Goal: Task Accomplishment & Management: Complete application form

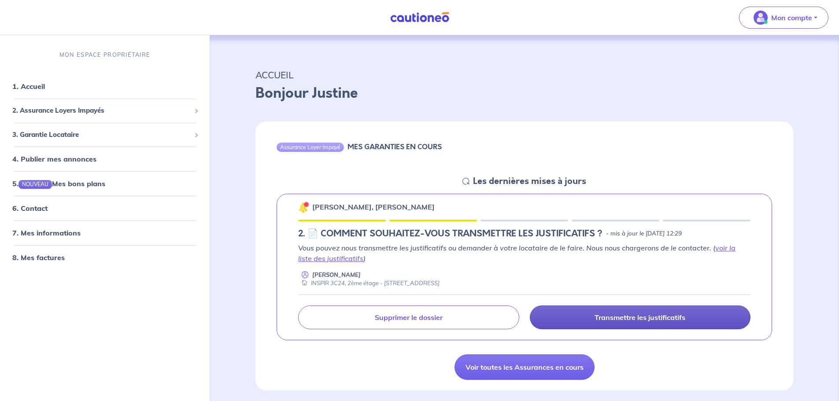
click at [597, 320] on p "Transmettre les justificatifs" at bounding box center [640, 317] width 91 height 9
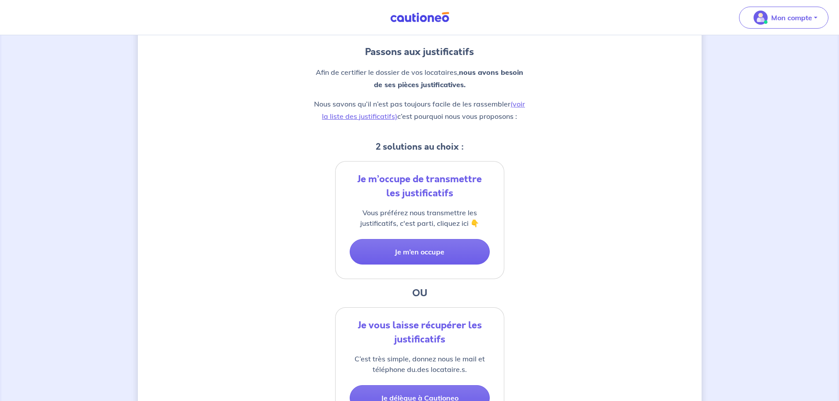
scroll to position [88, 0]
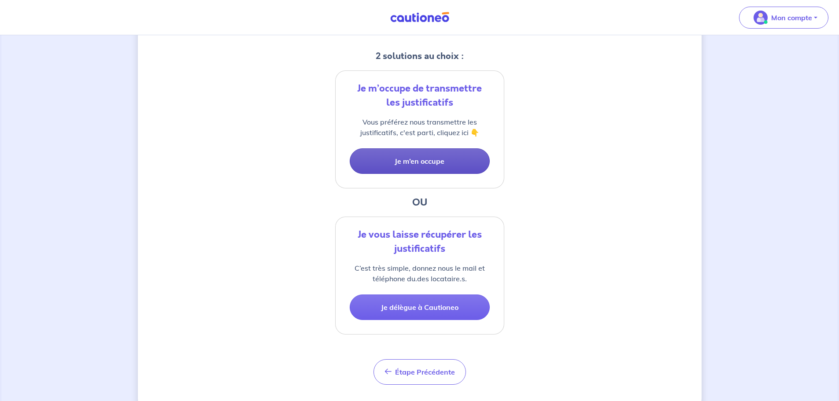
click at [455, 156] on button "Je m’en occupe" at bounding box center [420, 161] width 140 height 26
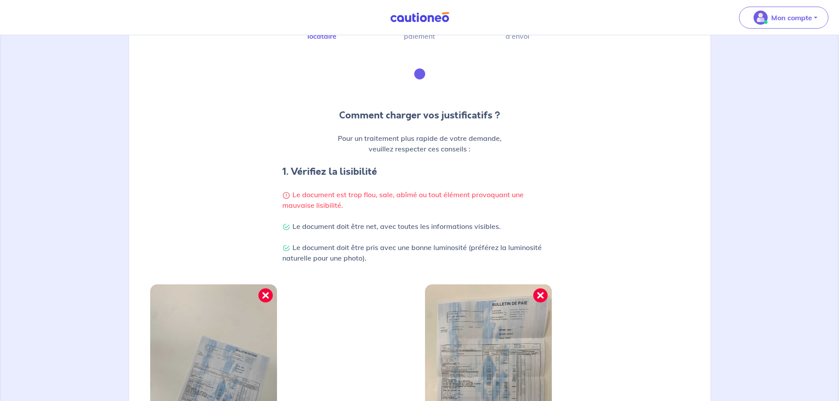
scroll to position [132, 0]
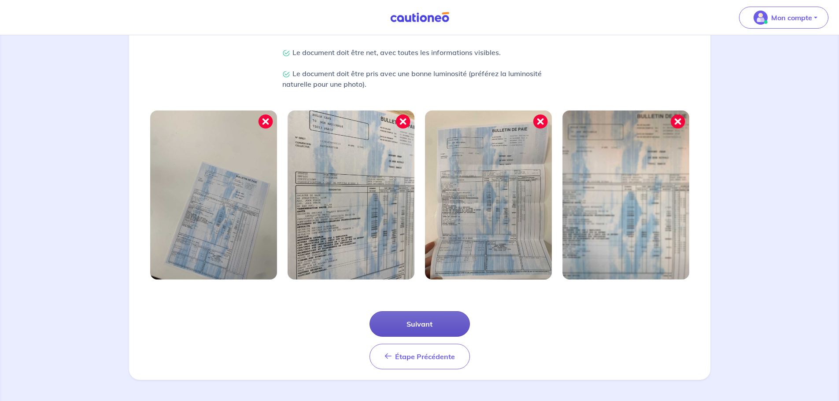
click at [439, 326] on button "Suivant" at bounding box center [420, 324] width 100 height 26
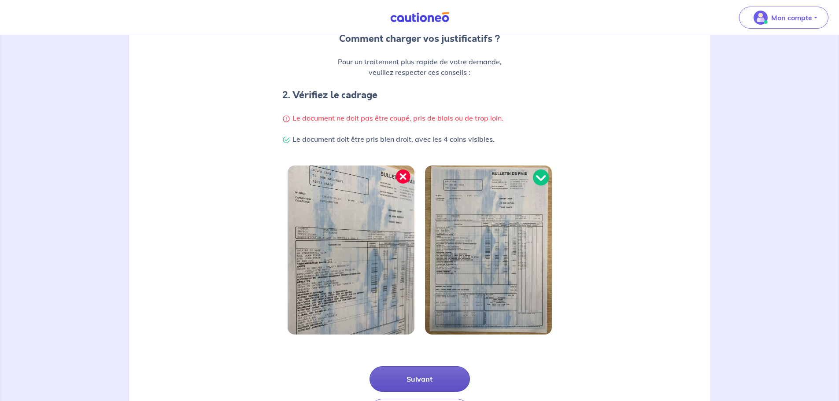
click at [429, 381] on button "Suivant" at bounding box center [420, 379] width 100 height 26
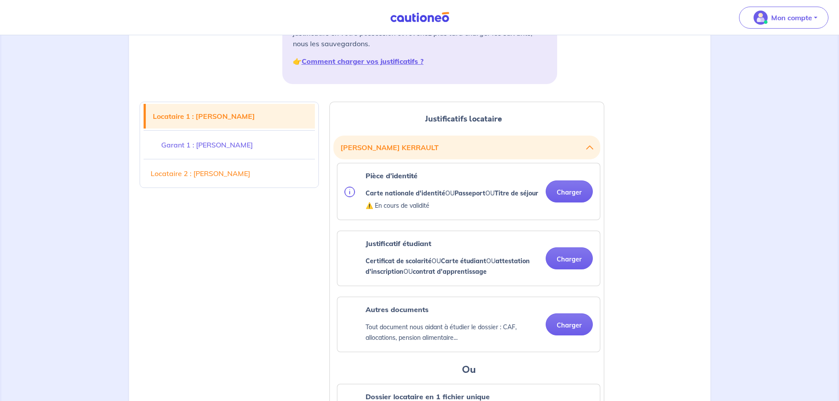
scroll to position [176, 0]
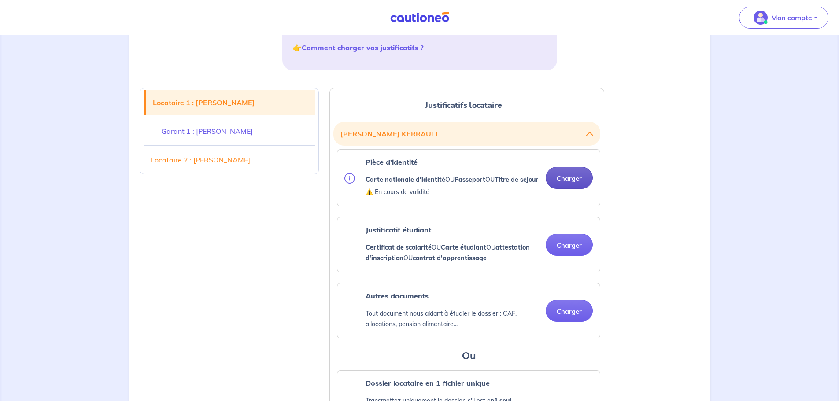
click at [573, 178] on button "Charger" at bounding box center [569, 178] width 47 height 22
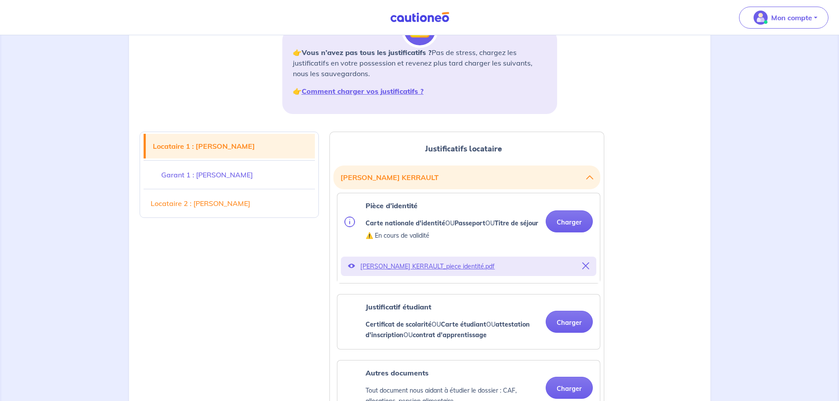
scroll to position [132, 0]
click at [569, 226] on button "Charger" at bounding box center [569, 222] width 47 height 22
click at [572, 226] on button "Charger" at bounding box center [569, 222] width 47 height 22
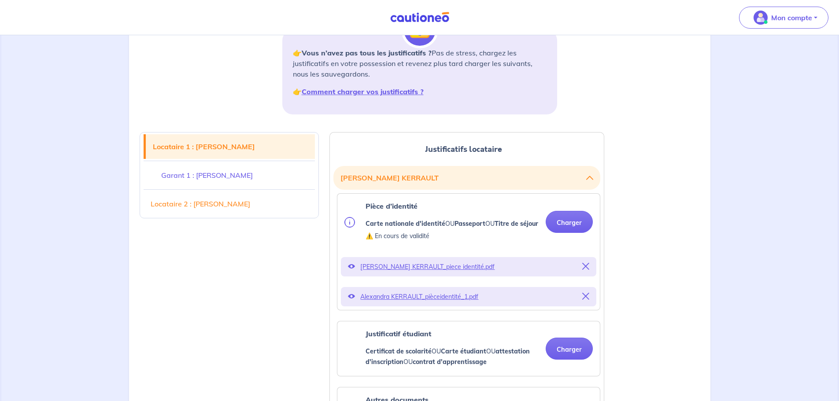
click at [586, 270] on icon at bounding box center [585, 266] width 7 height 7
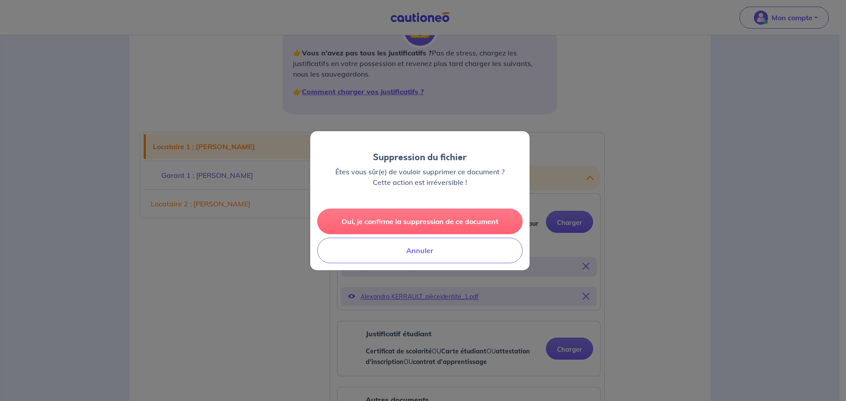
click at [477, 220] on button "Oui, je confirme la suppression de ce document" at bounding box center [419, 222] width 205 height 26
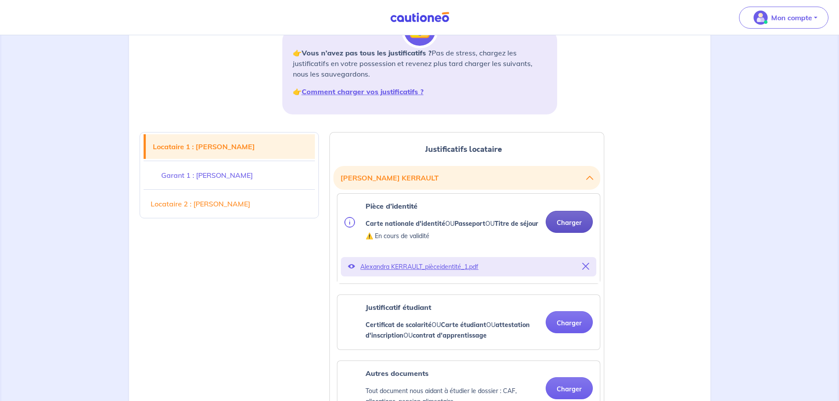
click at [575, 233] on button "Charger" at bounding box center [569, 222] width 47 height 22
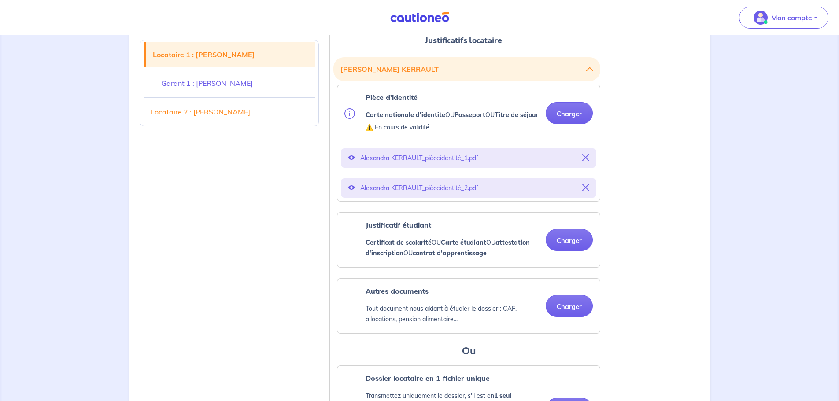
scroll to position [264, 0]
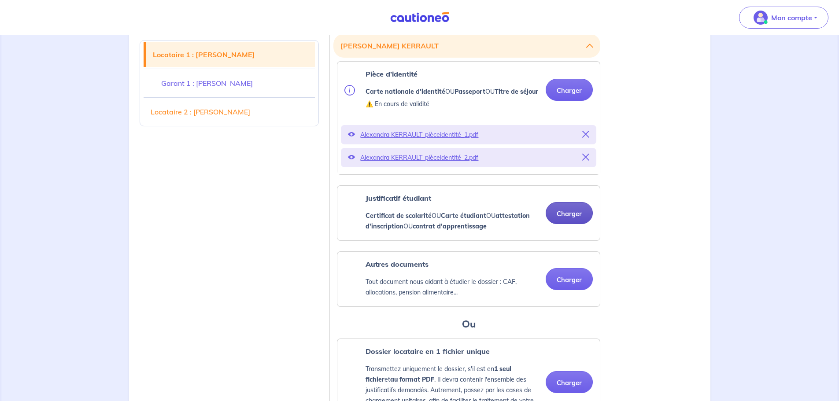
click at [576, 202] on div "Justificatif étudiant Certificat de scolarité OU Carte étudiant OU attestation …" at bounding box center [468, 213] width 262 height 55
click at [583, 224] on button "Charger" at bounding box center [569, 213] width 47 height 22
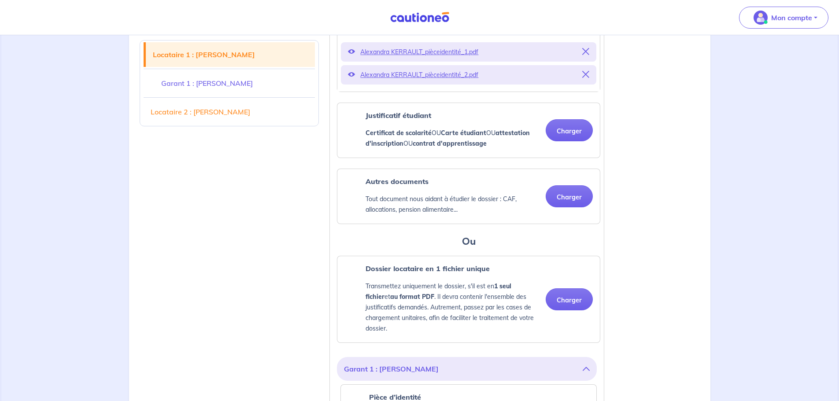
scroll to position [352, 0]
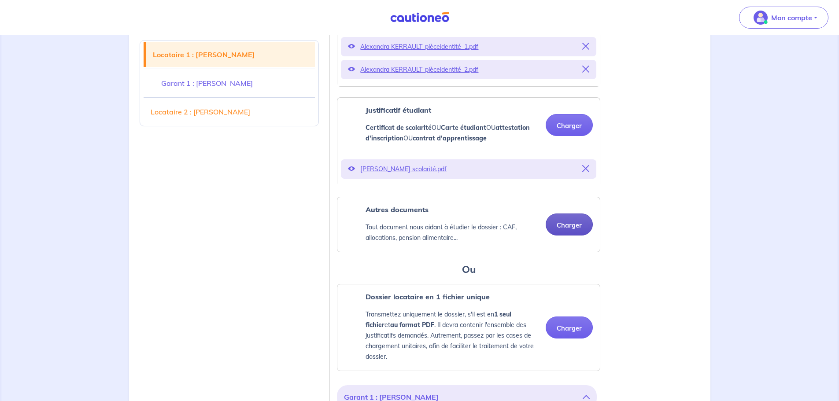
click at [574, 234] on button "Charger" at bounding box center [569, 225] width 47 height 22
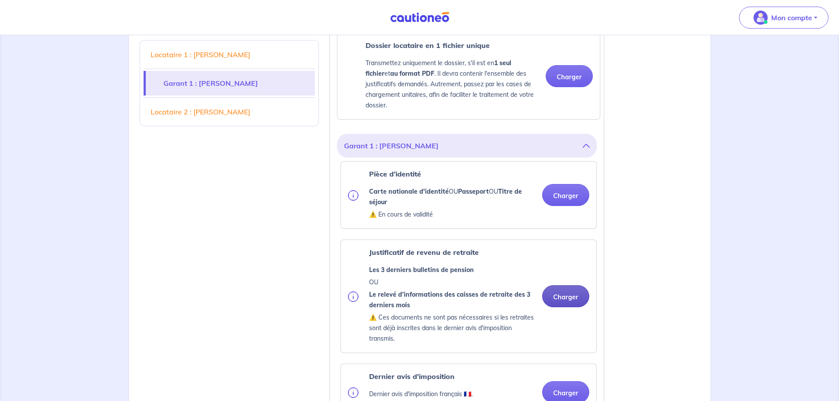
scroll to position [661, 0]
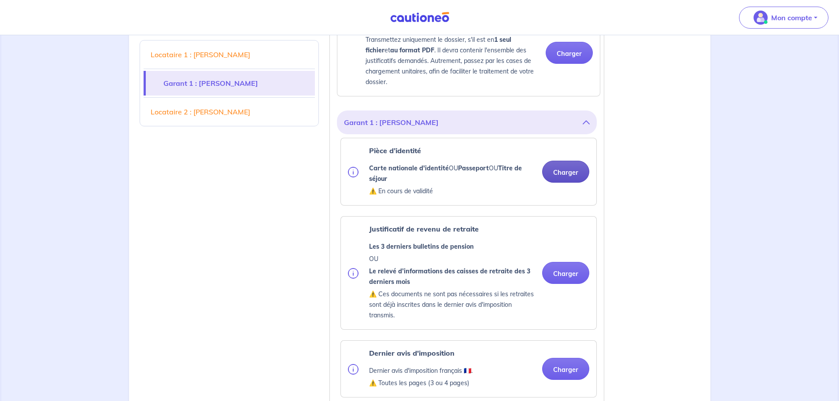
click at [575, 146] on div "Garant 1 : Odile KERRAULT Pièce d’identité Carte nationale d'identité OU Passep…" at bounding box center [467, 352] width 260 height 483
click at [575, 179] on button "Charger" at bounding box center [565, 172] width 47 height 22
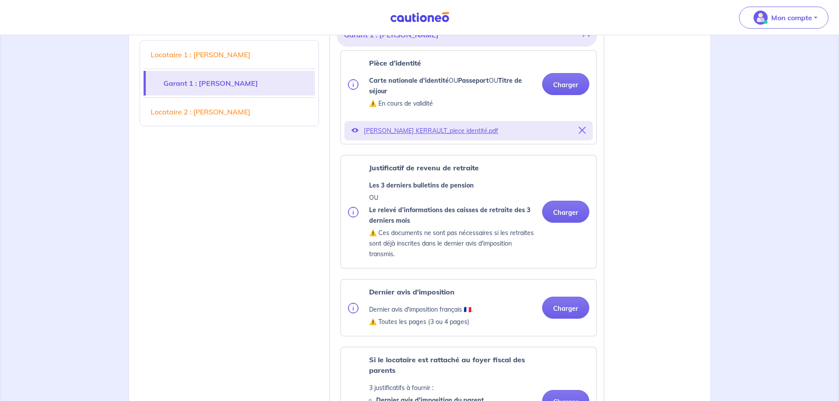
scroll to position [749, 0]
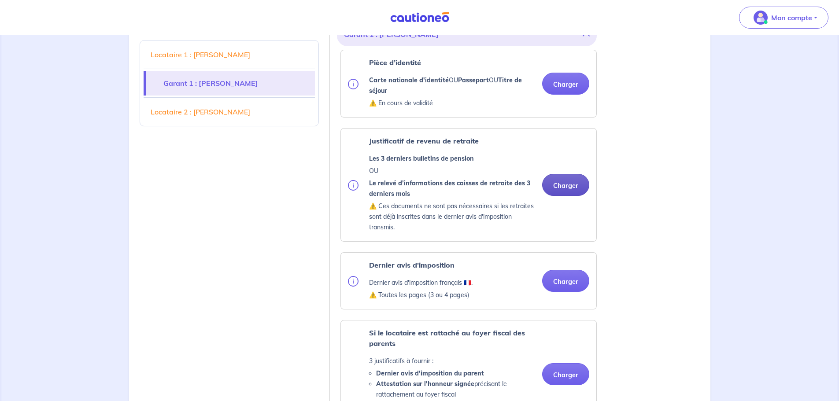
click at [567, 196] on button "Charger" at bounding box center [565, 185] width 47 height 22
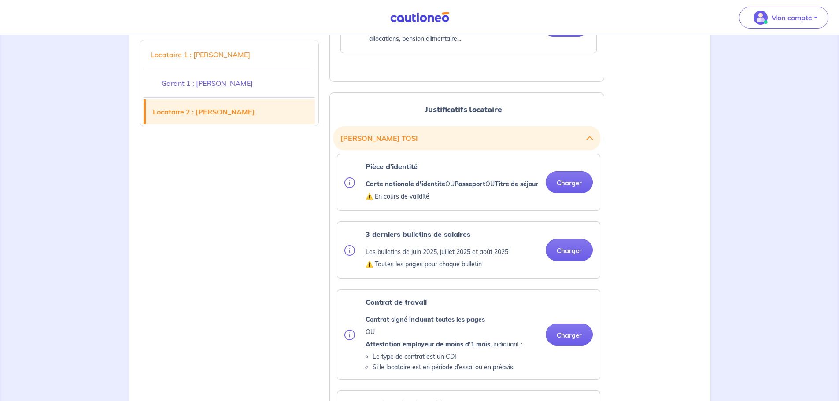
scroll to position [1277, 0]
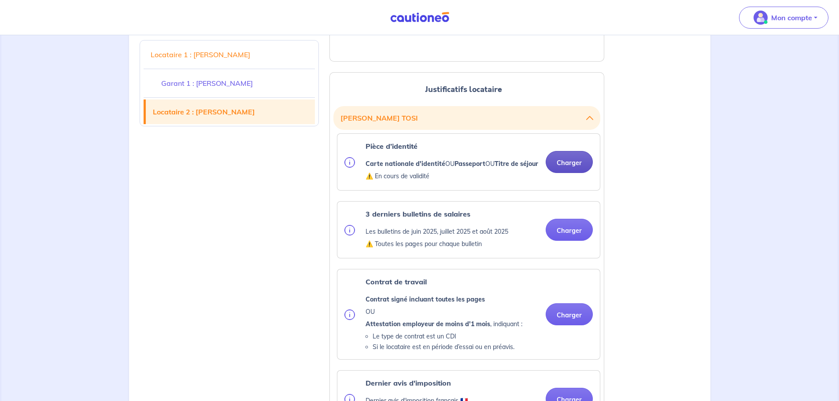
click at [563, 173] on button "Charger" at bounding box center [569, 162] width 47 height 22
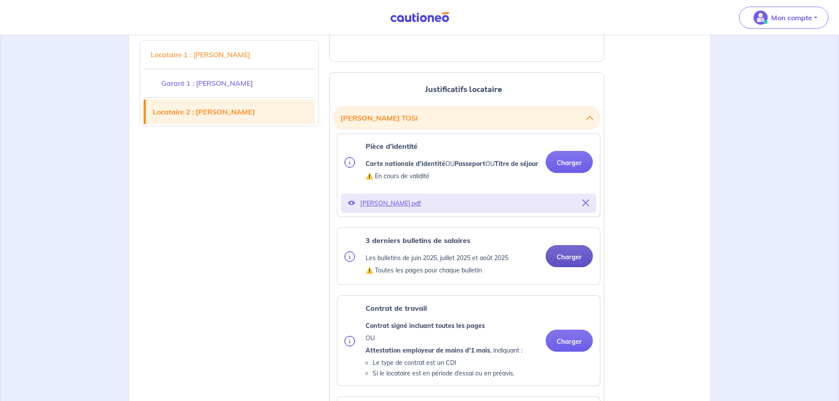
click at [561, 267] on button "Charger" at bounding box center [569, 256] width 47 height 22
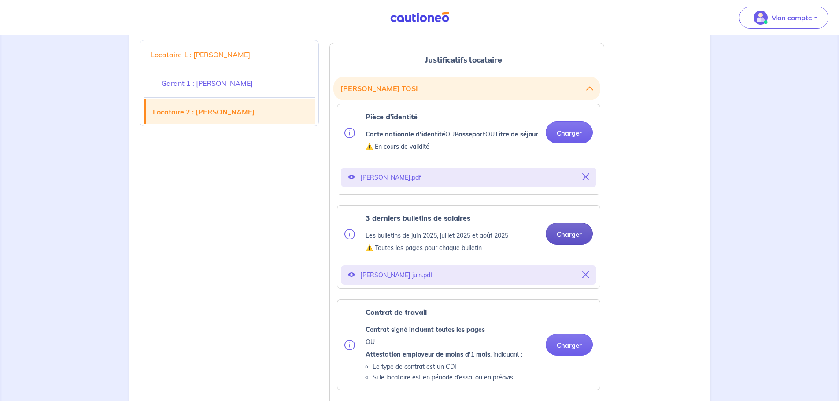
scroll to position [1321, 0]
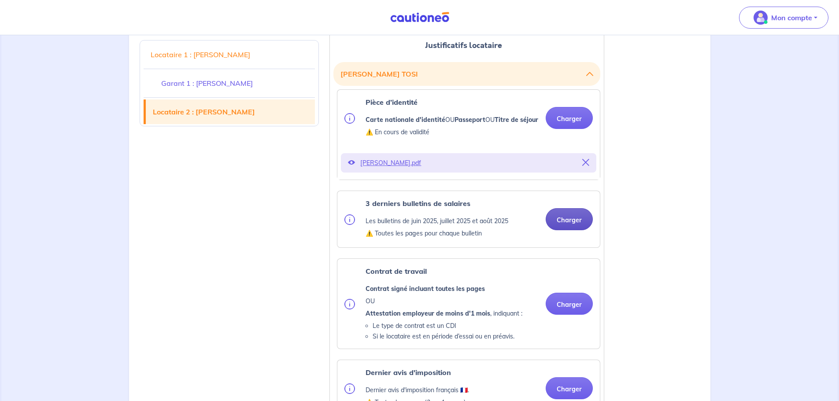
click at [582, 228] on button "Charger" at bounding box center [569, 219] width 47 height 22
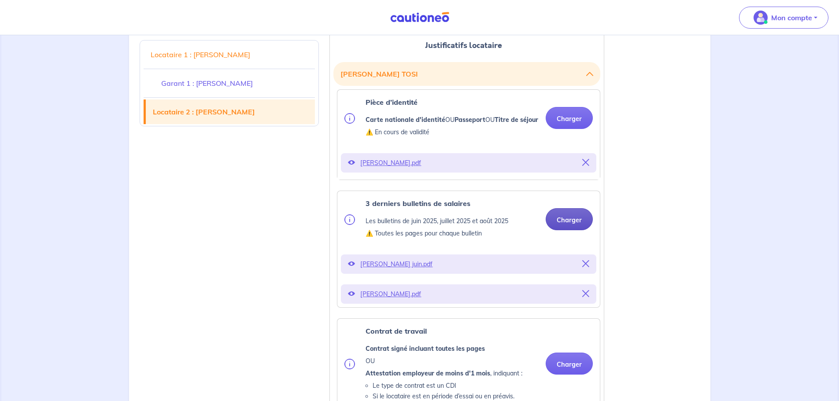
click at [583, 230] on button "Charger" at bounding box center [569, 219] width 47 height 22
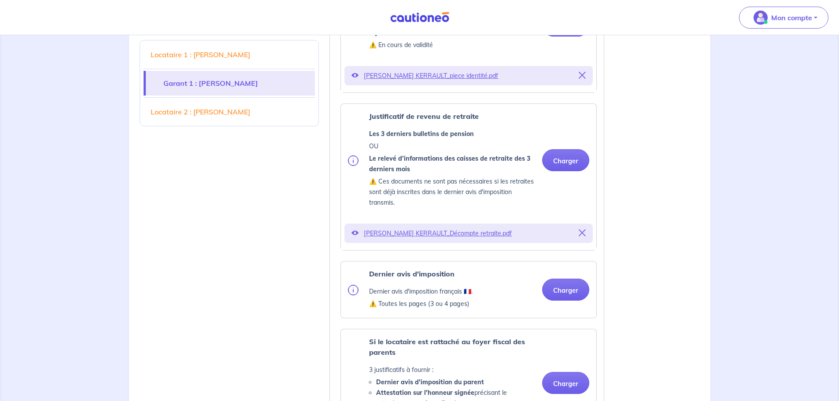
scroll to position [793, 0]
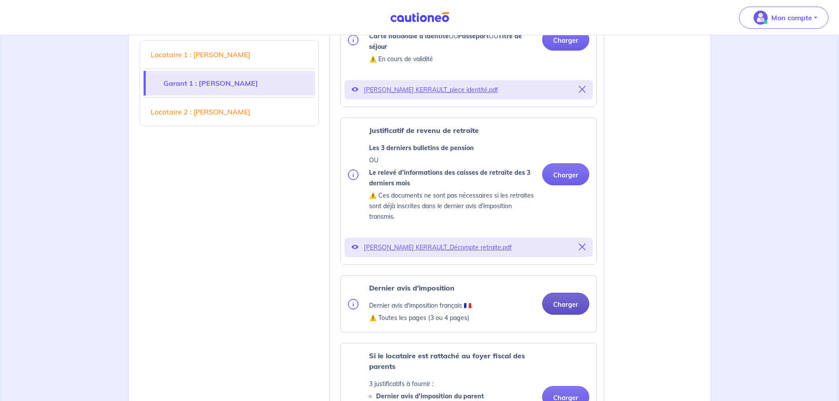
click at [565, 311] on button "Charger" at bounding box center [565, 304] width 47 height 22
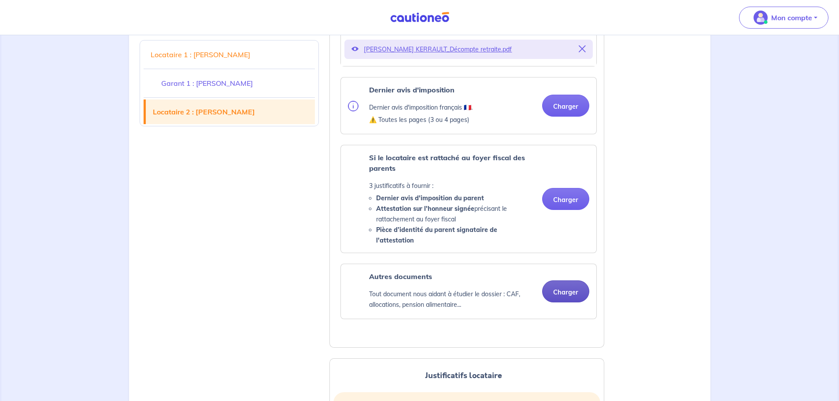
scroll to position [1013, 0]
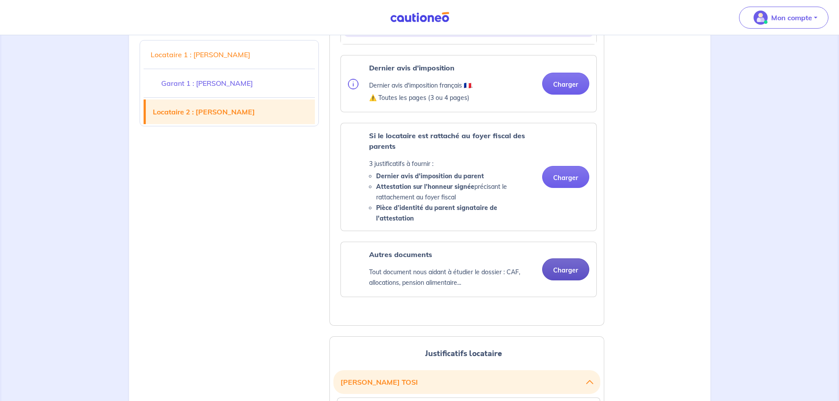
click at [573, 271] on button "Charger" at bounding box center [565, 270] width 47 height 22
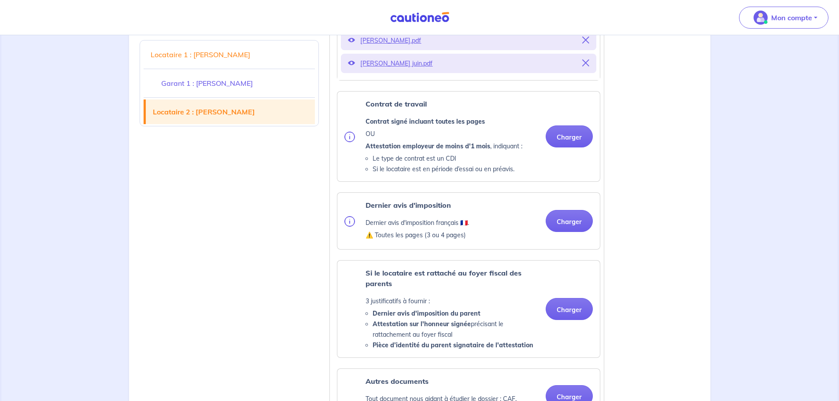
scroll to position [1630, 0]
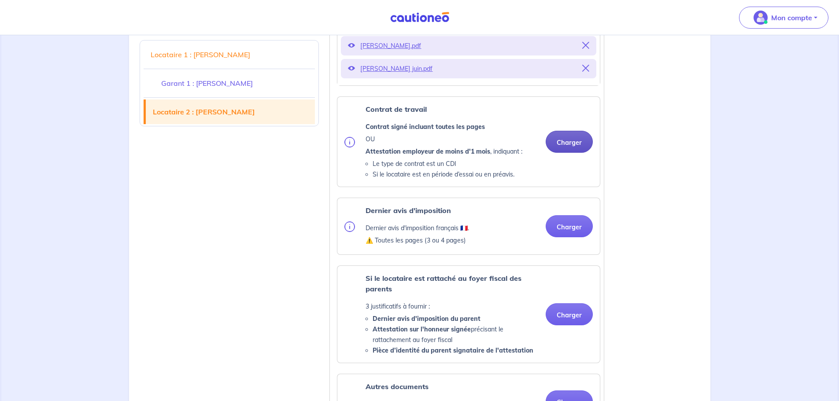
click at [570, 151] on button "Charger" at bounding box center [569, 142] width 47 height 22
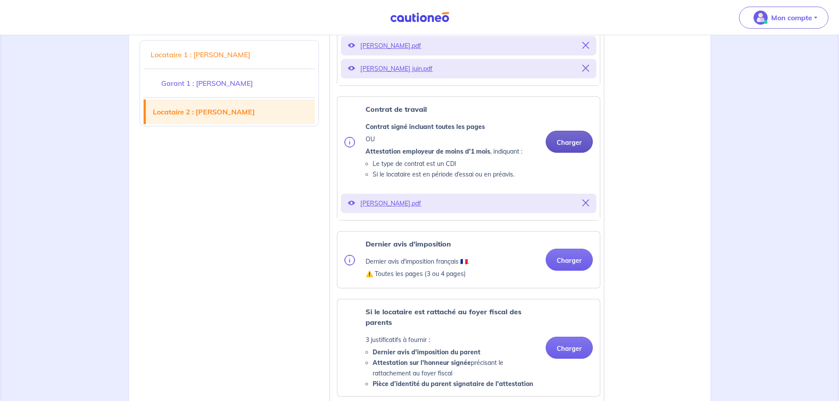
click at [580, 153] on button "Charger" at bounding box center [569, 142] width 47 height 22
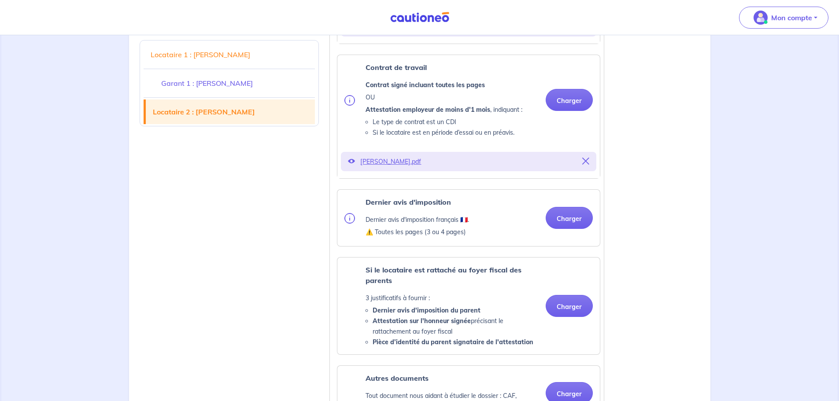
scroll to position [1762, 0]
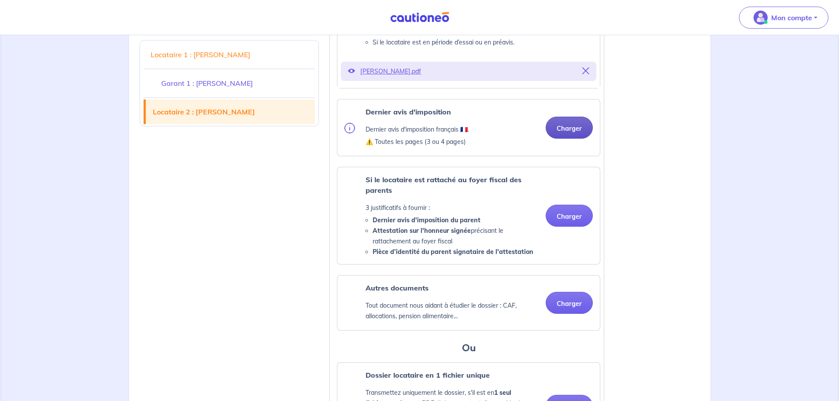
click at [570, 139] on button "Charger" at bounding box center [569, 128] width 47 height 22
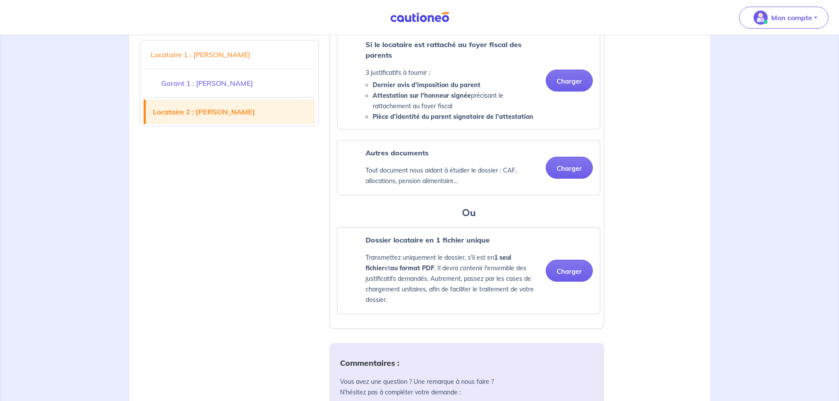
scroll to position [1938, 0]
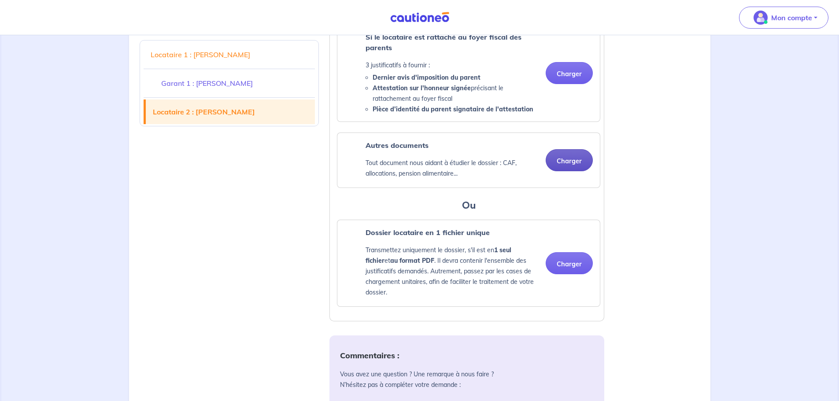
click at [569, 170] on button "Charger" at bounding box center [569, 160] width 47 height 22
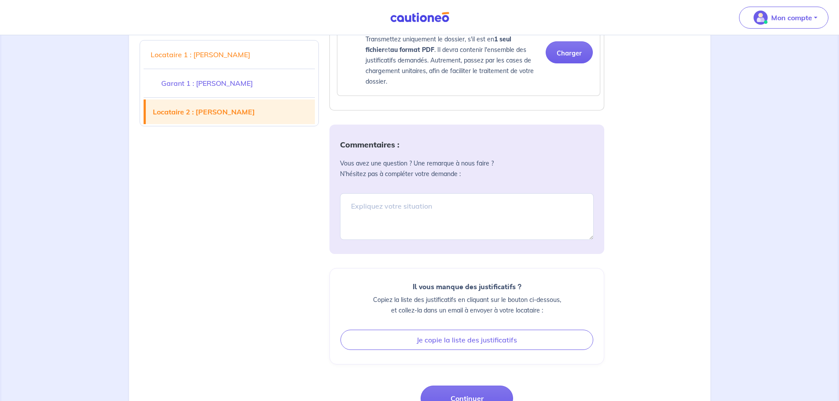
scroll to position [2158, 0]
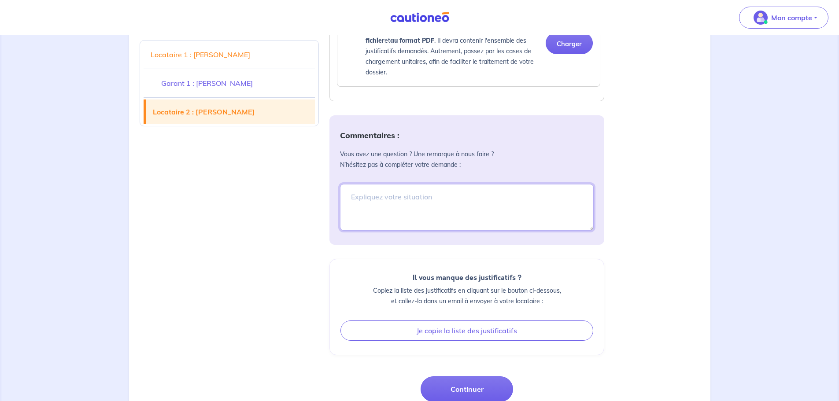
click at [456, 216] on textarea at bounding box center [467, 207] width 254 height 47
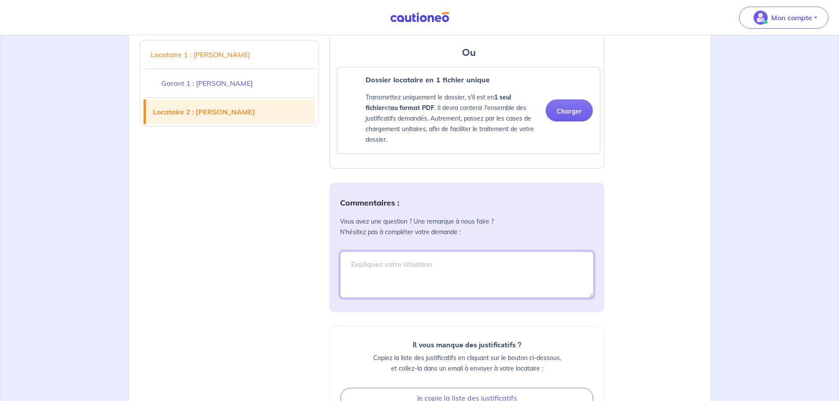
scroll to position [2070, 0]
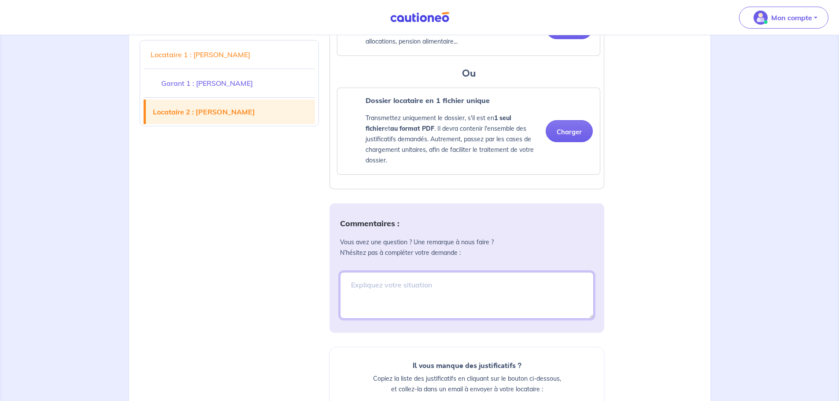
click at [459, 297] on textarea at bounding box center [467, 295] width 254 height 47
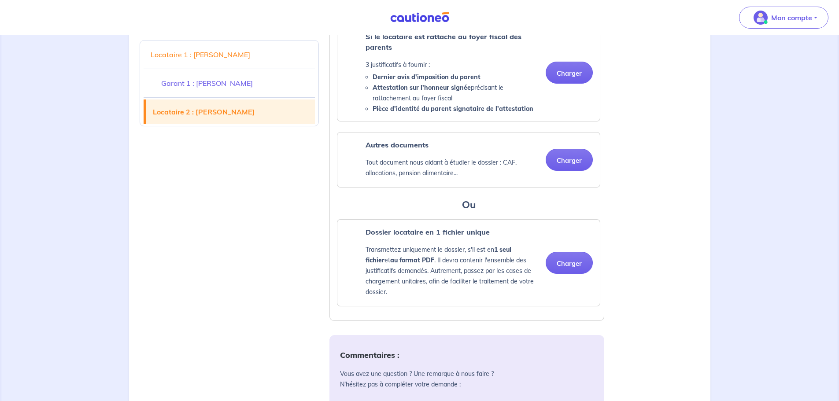
scroll to position [1938, 0]
type textarea "Je vous ai mis une copie du brouillon du bail dans les documents divers concern…"
click at [573, 169] on button "Charger" at bounding box center [569, 160] width 47 height 22
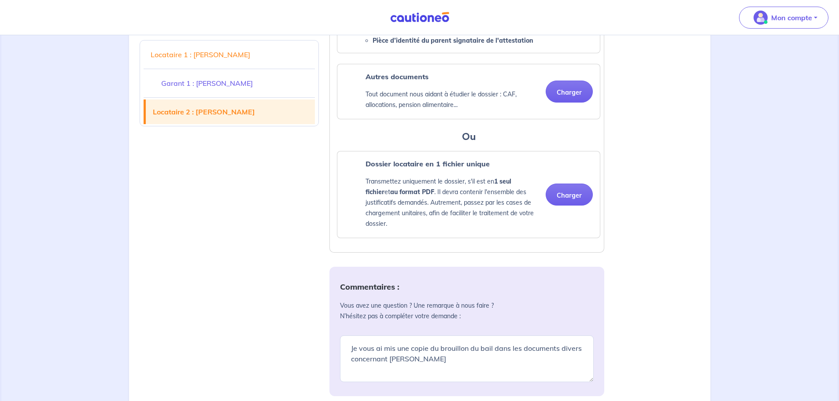
scroll to position [2003, 0]
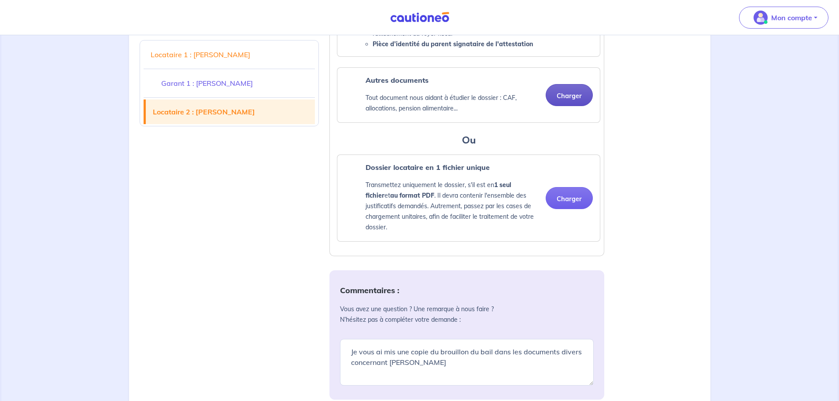
click at [569, 106] on button "Charger" at bounding box center [569, 95] width 47 height 22
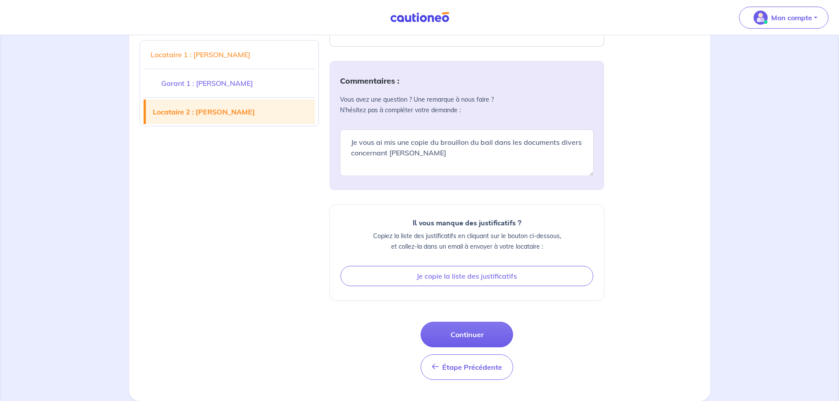
scroll to position [2223, 0]
click at [466, 334] on button "Continuer" at bounding box center [467, 335] width 92 height 26
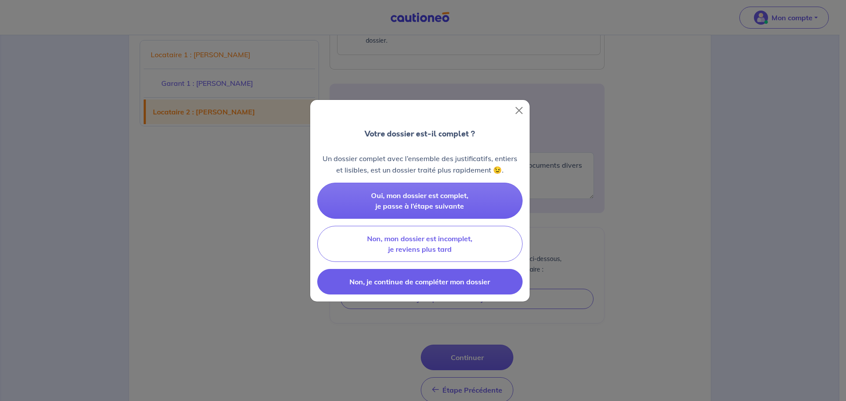
click at [465, 278] on span "Non, je continue de compléter mon dossier" at bounding box center [419, 281] width 140 height 9
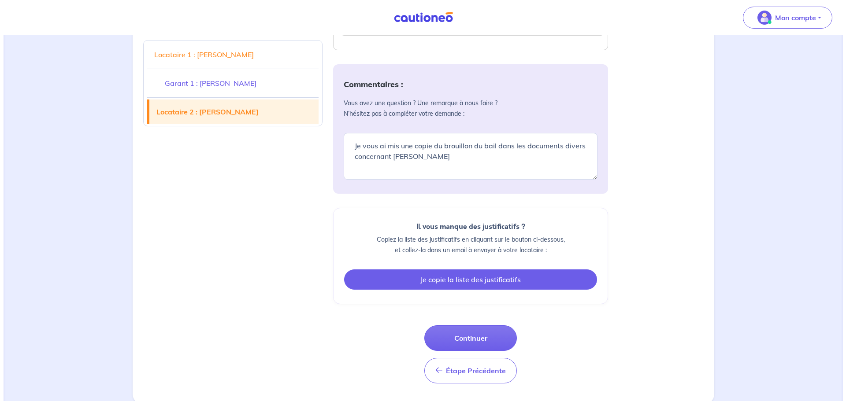
scroll to position [2257, 0]
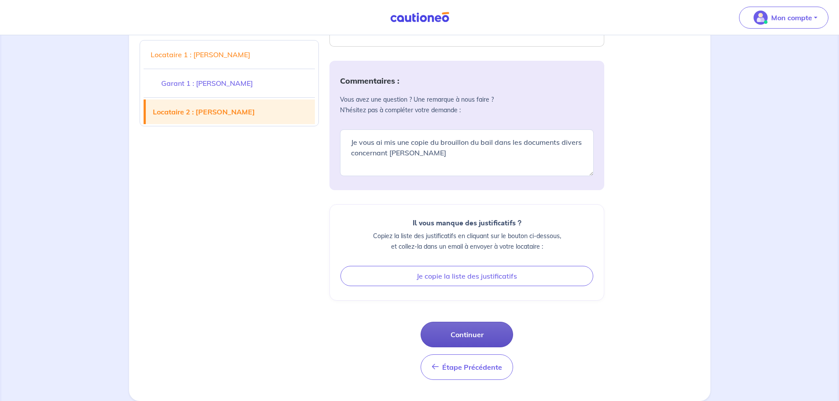
click at [483, 333] on button "Continuer" at bounding box center [467, 335] width 92 height 26
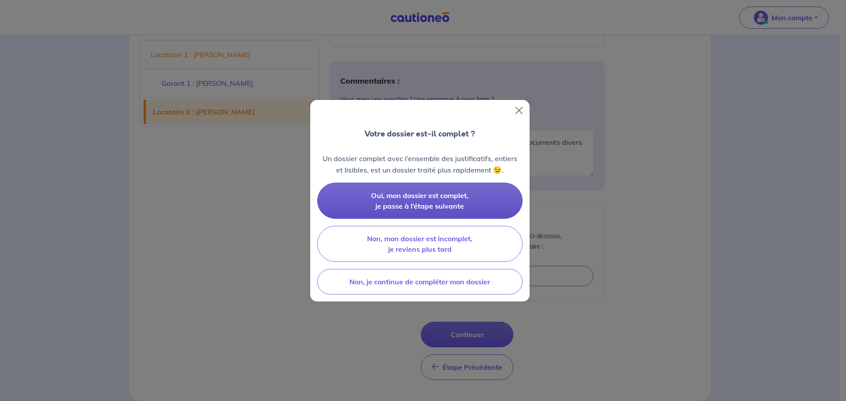
click at [455, 208] on span "Oui, mon dossier est complet, je passe à l’étape suivante" at bounding box center [419, 200] width 97 height 19
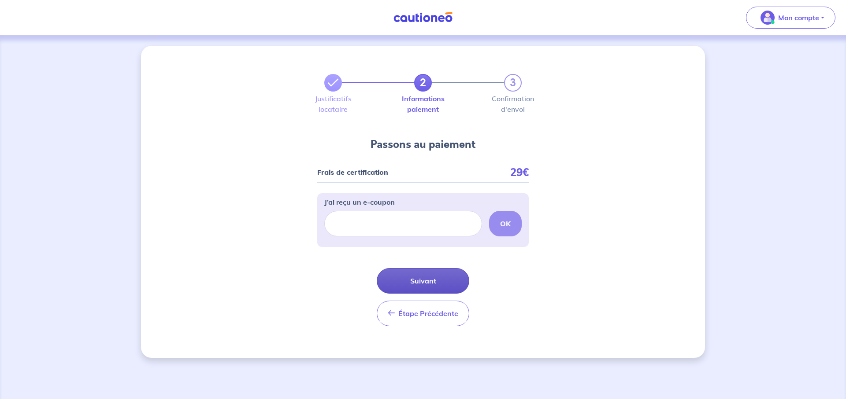
click at [432, 273] on button "Suivant" at bounding box center [423, 281] width 92 height 26
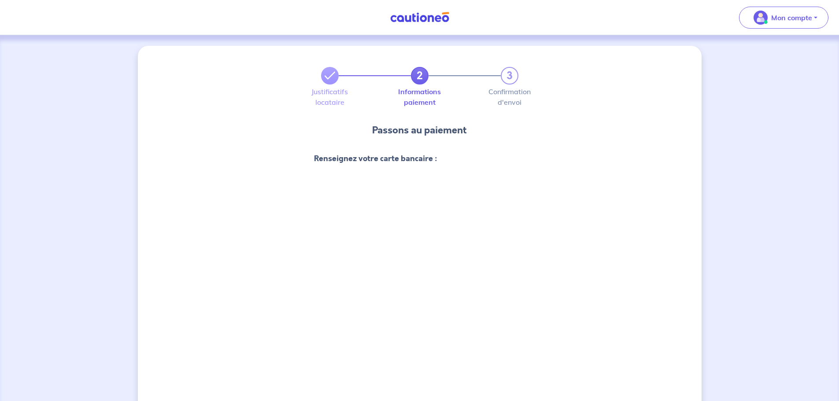
click at [565, 246] on div "2 3 Justificatifs locataire Informations paiement Confirmation d'envoi Passons …" at bounding box center [420, 349] width 564 height 607
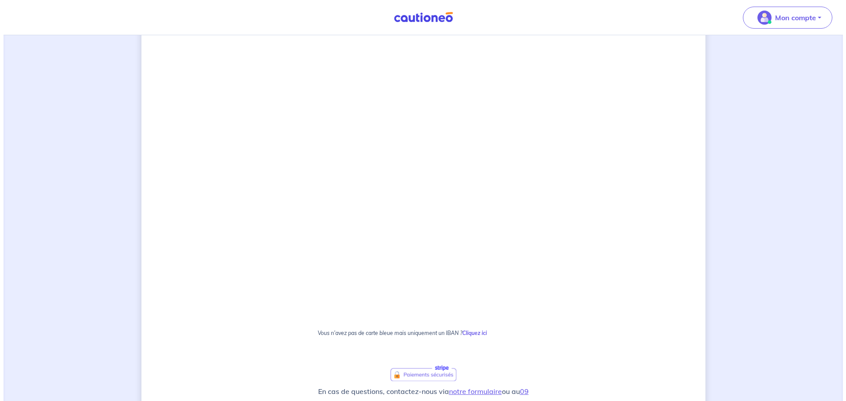
scroll to position [262, 0]
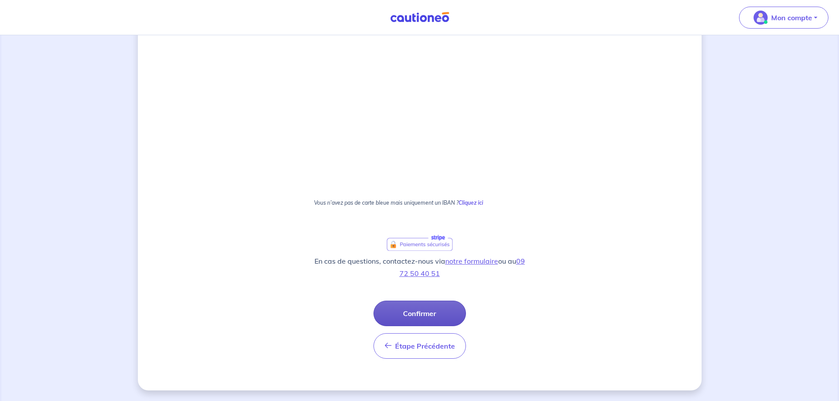
click at [433, 309] on button "Confirmer" at bounding box center [419, 314] width 92 height 26
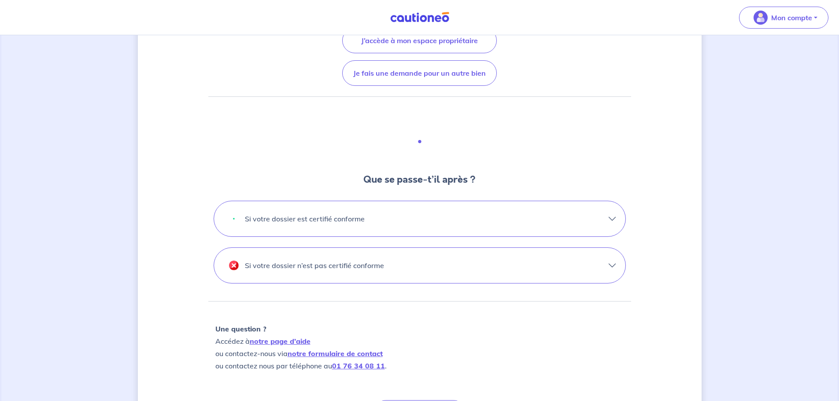
scroll to position [176, 0]
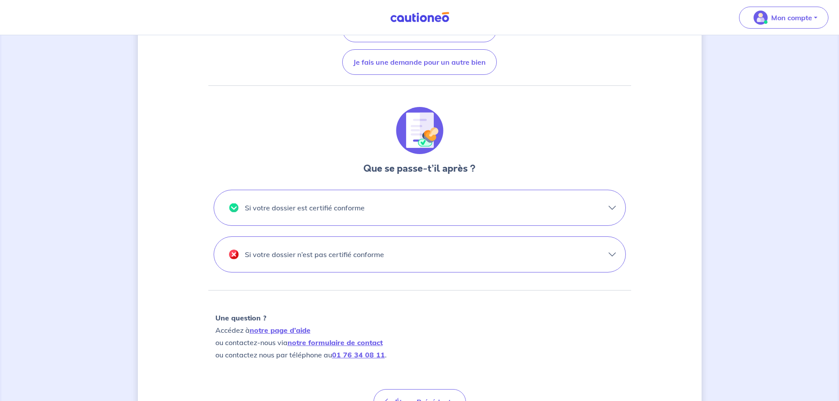
click at [452, 215] on button "Si votre dossier est certifié conforme" at bounding box center [419, 207] width 411 height 35
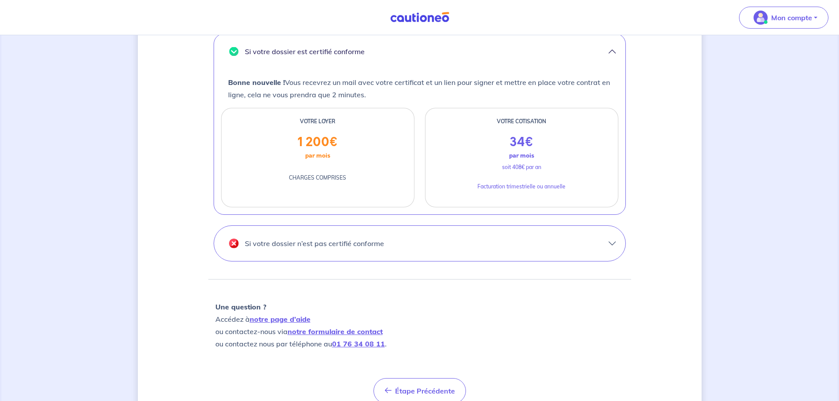
scroll to position [352, 0]
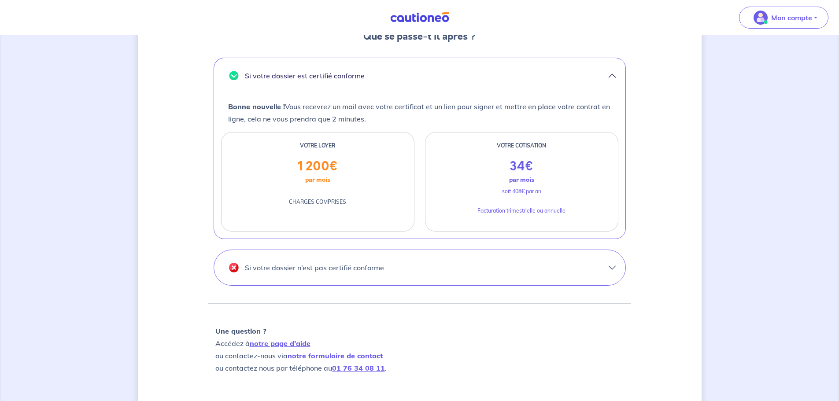
drag, startPoint x: 376, startPoint y: 278, endPoint x: 381, endPoint y: 277, distance: 5.9
click at [377, 278] on button "Si votre dossier n’est pas certifié conforme" at bounding box center [419, 267] width 411 height 35
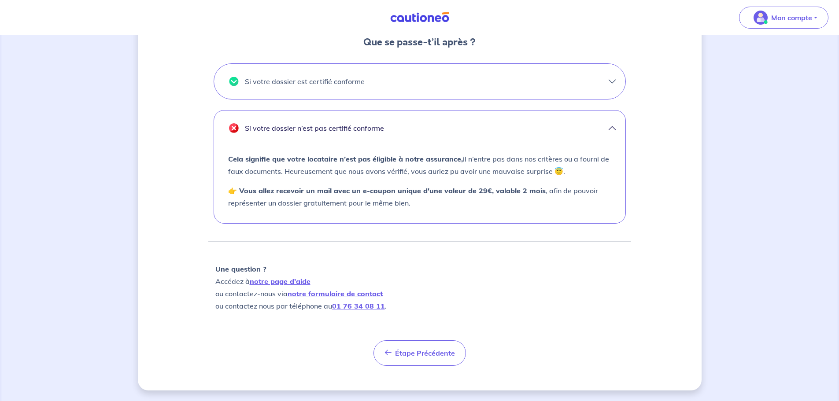
scroll to position [303, 0]
click at [376, 77] on button "Si votre dossier est certifié conforme" at bounding box center [419, 81] width 411 height 35
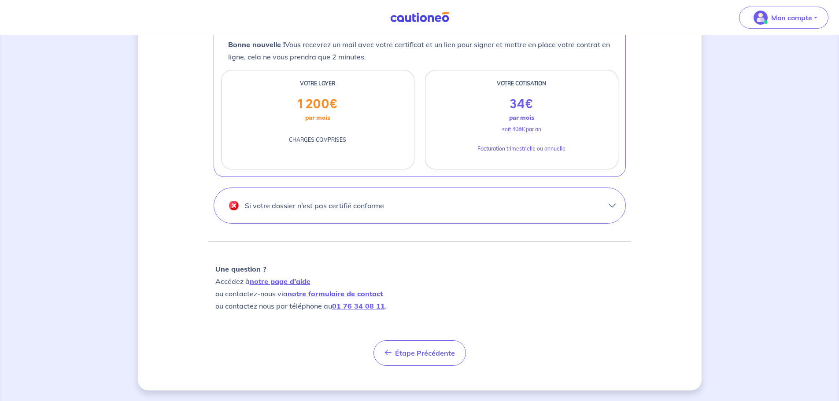
click at [307, 212] on p "Si votre dossier n’est pas certifié conforme" at bounding box center [314, 206] width 139 height 14
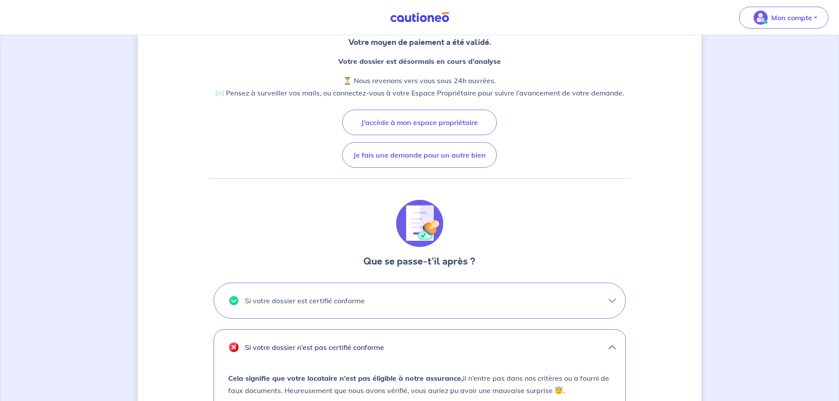
scroll to position [0, 0]
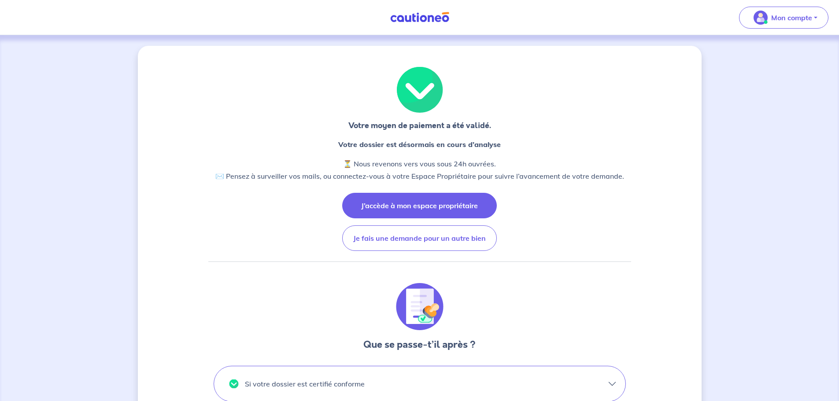
click at [476, 204] on button "J’accède à mon espace propriétaire" at bounding box center [419, 206] width 155 height 26
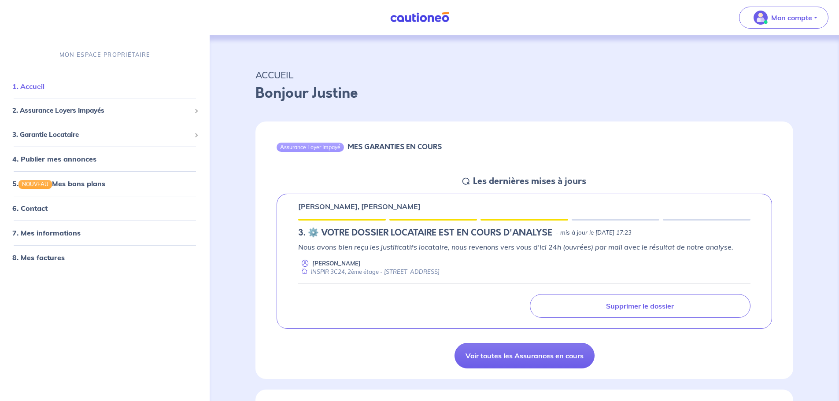
click at [44, 85] on link "1. Accueil" at bounding box center [28, 86] width 32 height 9
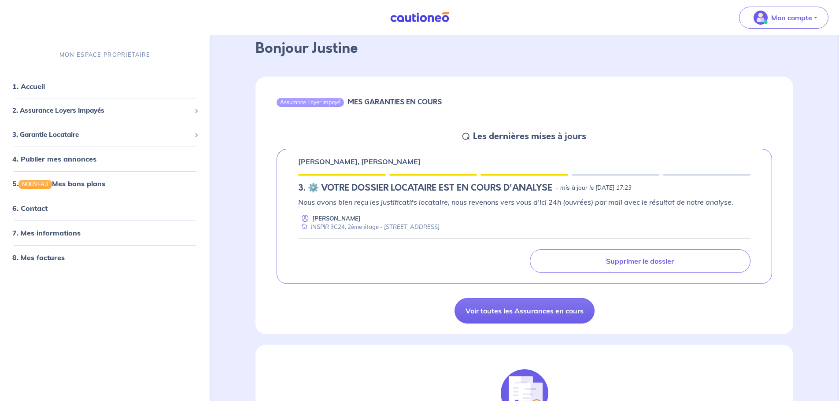
scroll to position [44, 0]
click at [111, 116] on div "2. Assurance Loyers Impayés" at bounding box center [105, 110] width 203 height 17
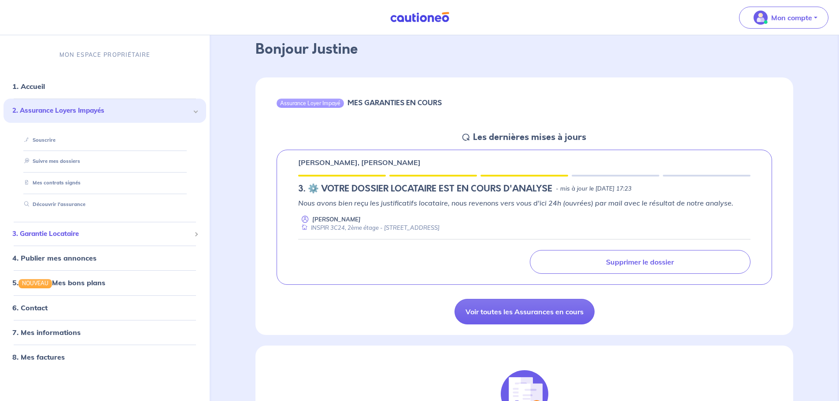
click at [118, 238] on span "3. Garantie Locataire" at bounding box center [101, 234] width 178 height 10
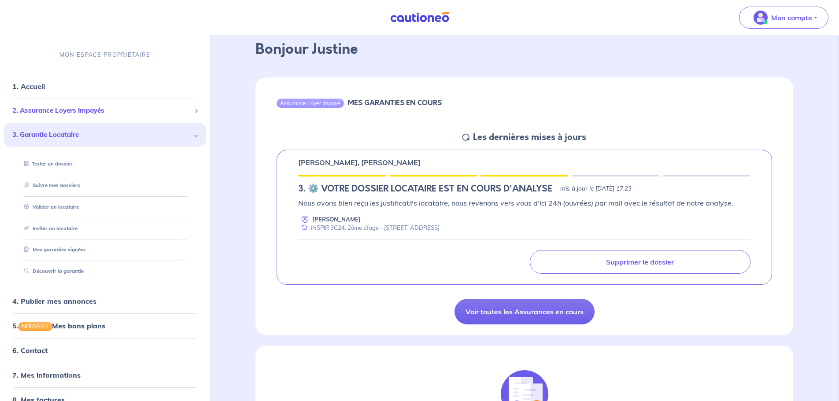
click at [107, 113] on span "2. Assurance Loyers Impayés" at bounding box center [101, 111] width 178 height 10
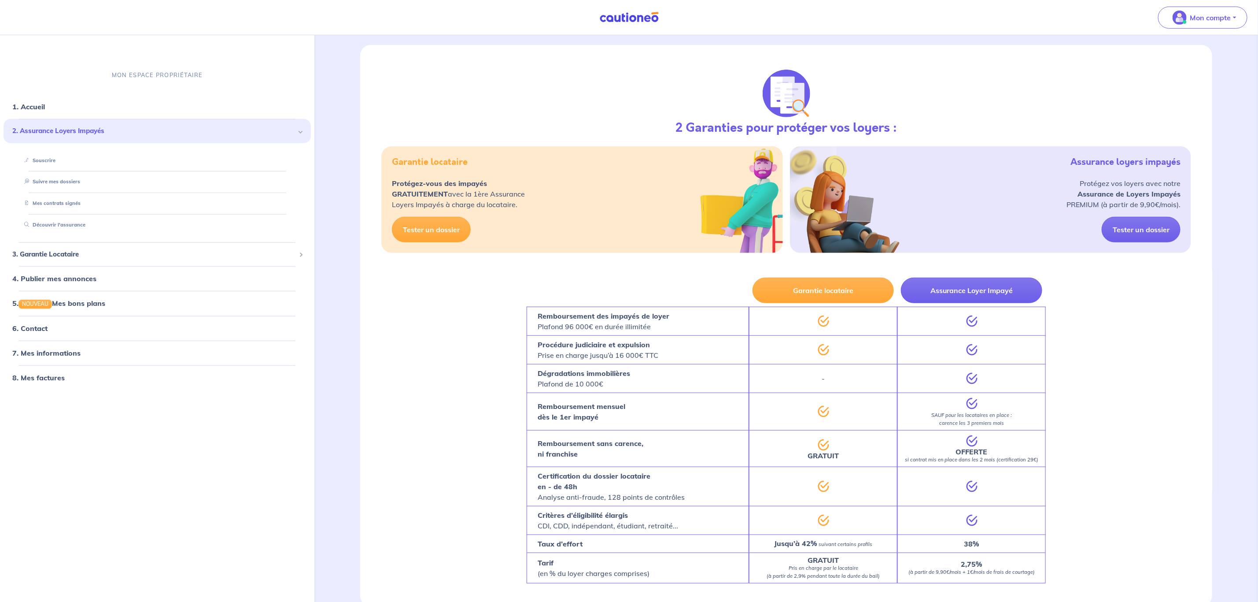
scroll to position [411, 0]
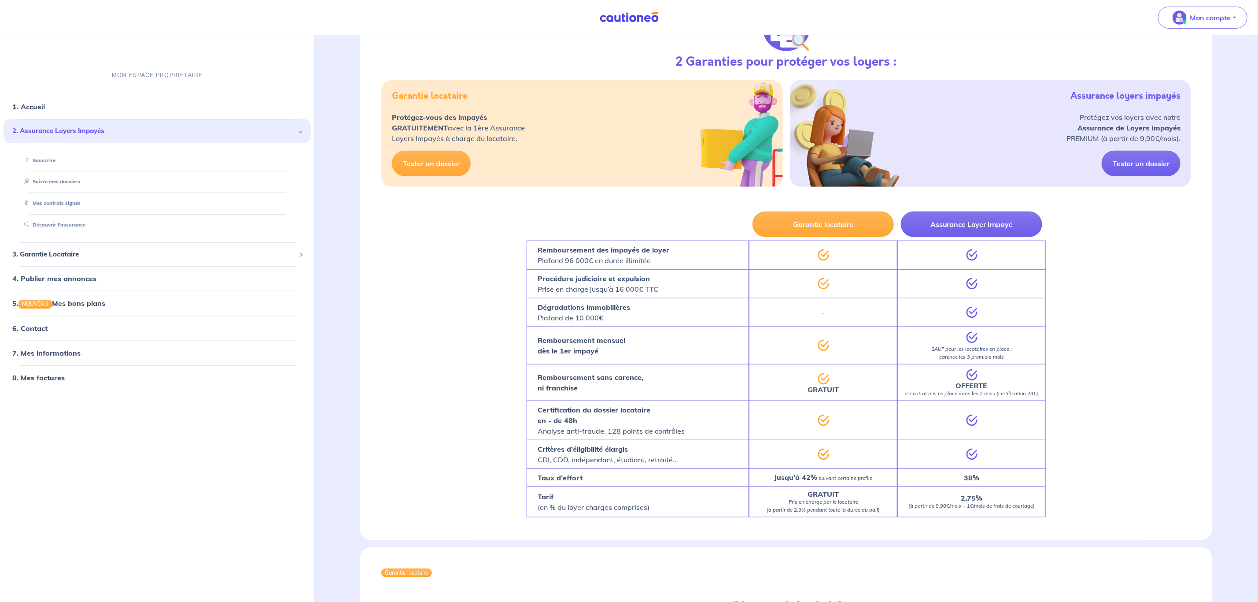
drag, startPoint x: 1036, startPoint y: 12, endPoint x: 1026, endPoint y: 11, distance: 10.7
click at [845, 12] on nav "Mon compte MON ESPACE PROPRIÉTAIRE 1. Accueil 2. Assurance Loyers Impayés Sousc…" at bounding box center [629, 17] width 1258 height 35
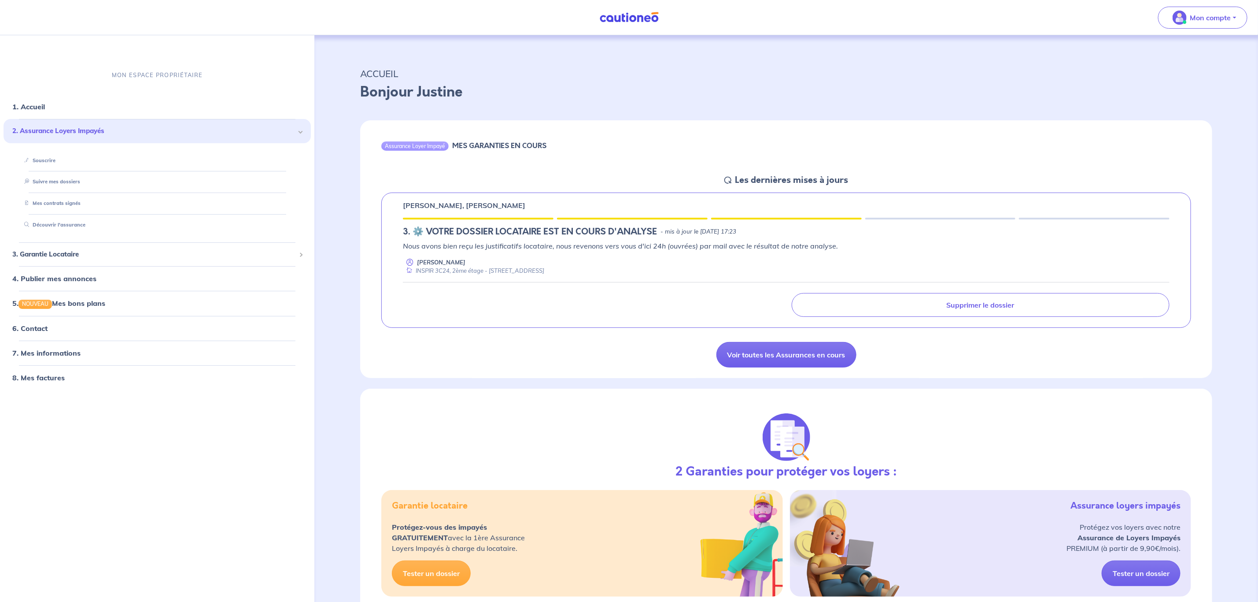
scroll to position [0, 0]
click at [44, 110] on link "1. Accueil" at bounding box center [28, 106] width 32 height 9
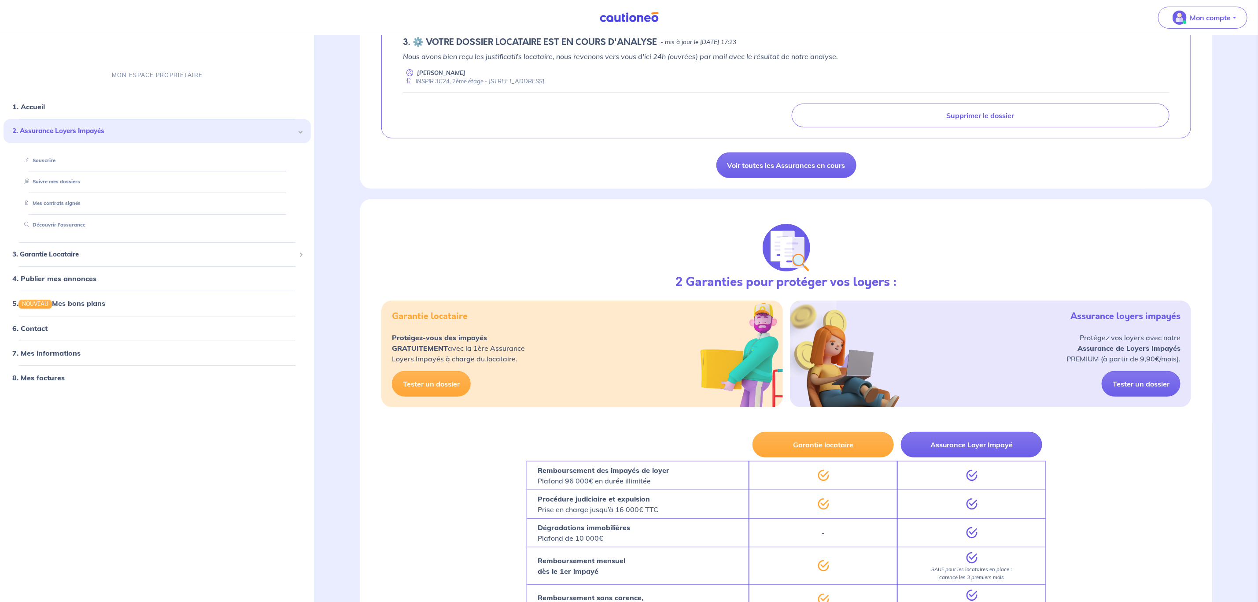
scroll to position [198, 0]
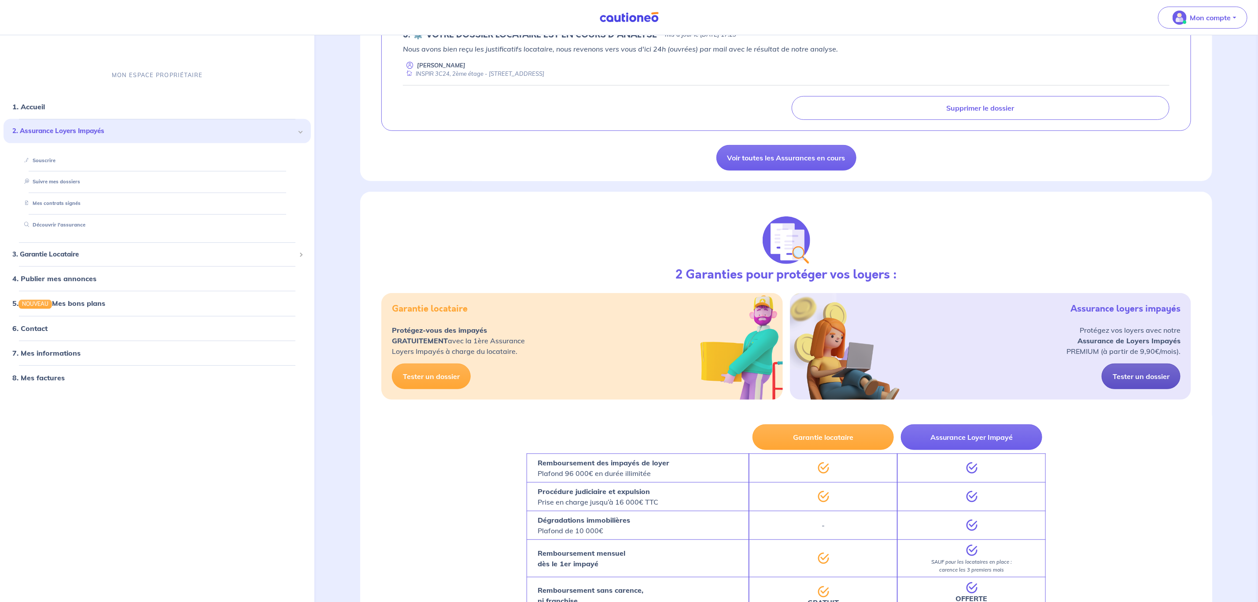
click at [845, 384] on link "Tester un dossier" at bounding box center [1141, 376] width 79 height 26
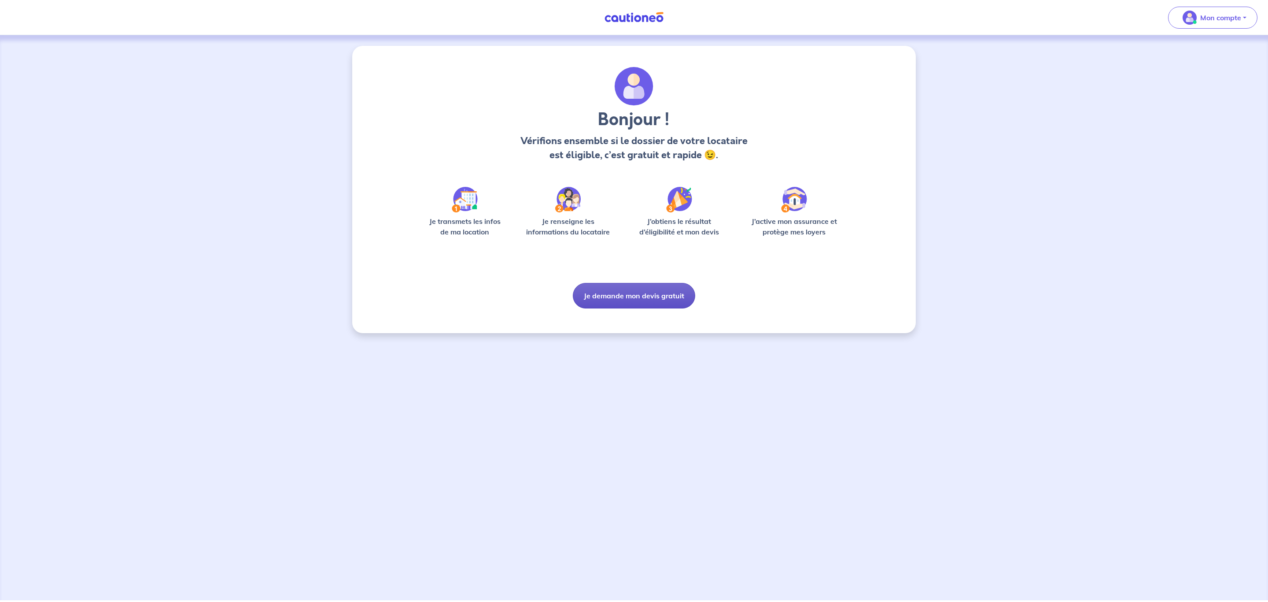
click at [619, 293] on button "Je demande mon devis gratuit" at bounding box center [634, 296] width 122 height 26
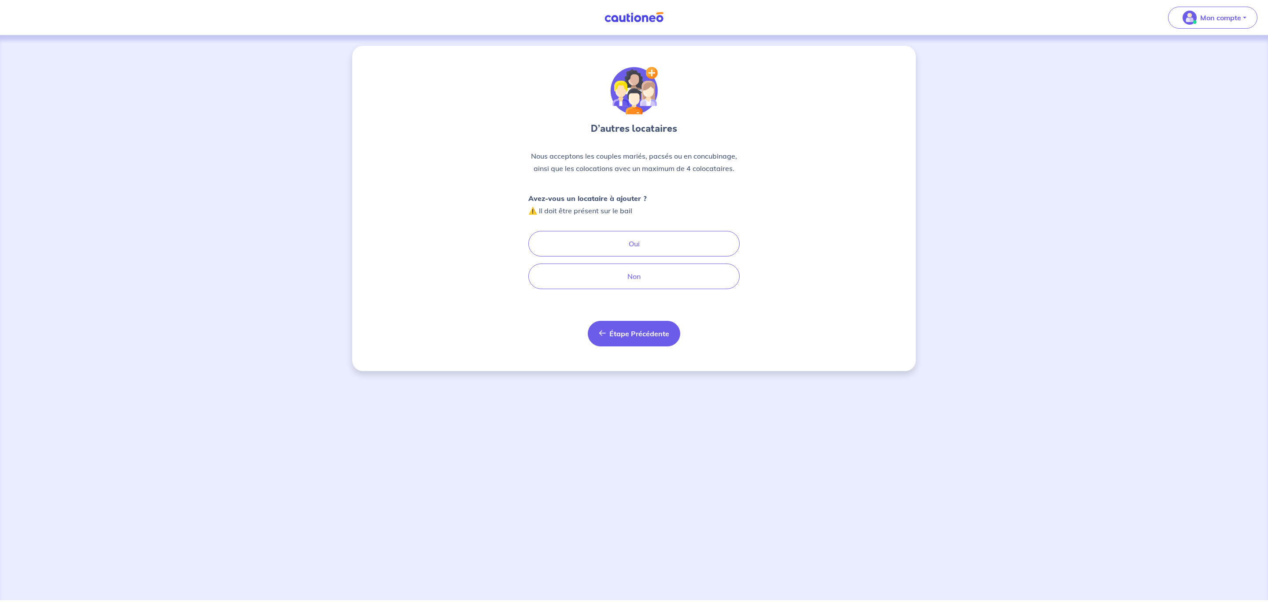
click at [643, 343] on button "Étape Précédente Précédent" at bounding box center [634, 334] width 92 height 26
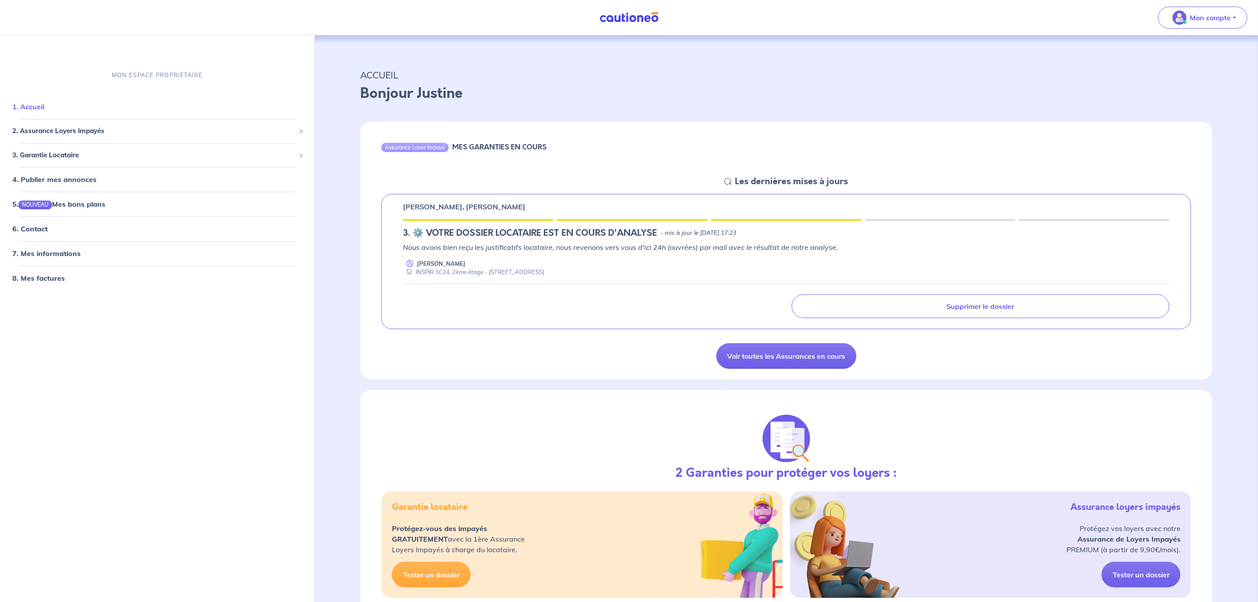
click at [41, 111] on link "1. Accueil" at bounding box center [28, 106] width 32 height 9
drag, startPoint x: 709, startPoint y: 254, endPoint x: 606, endPoint y: 270, distance: 103.4
click at [707, 255] on div "Nous avons bien reçu les justificatifs locataire, nous revenons vers vous d'ici…" at bounding box center [786, 259] width 767 height 35
click at [544, 273] on div "INSPIR 3C24, 2ème étage - [STREET_ADDRESS]" at bounding box center [473, 272] width 141 height 8
click at [574, 240] on div "[PERSON_NAME], [PERSON_NAME] 3.︎ ⚙️ VOTRE DOSSIER LOCATAIRE EST EN COURS D'ANAL…" at bounding box center [786, 262] width 810 height 136
